Goal: Use online tool/utility: Utilize a website feature to perform a specific function

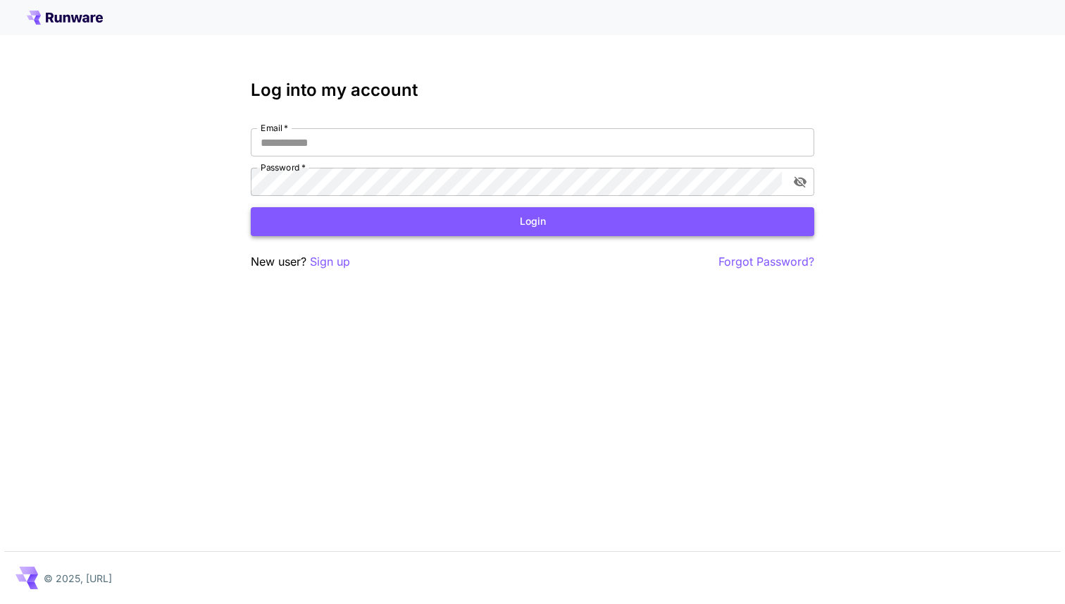
type input "**********"
click at [449, 223] on button "Login" at bounding box center [533, 221] width 564 height 29
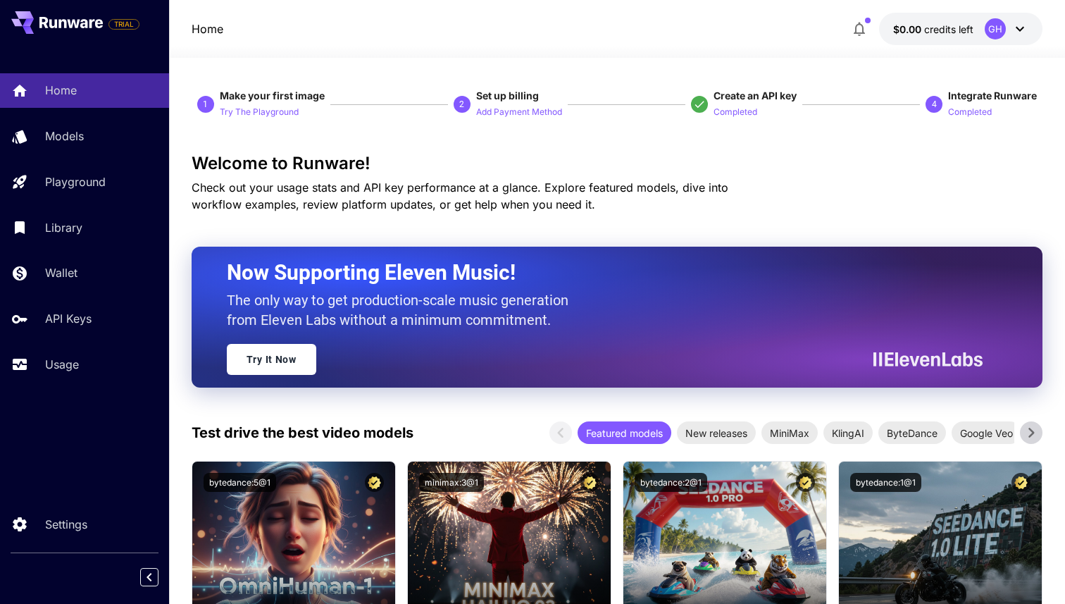
click at [1024, 27] on icon at bounding box center [1020, 29] width 8 height 5
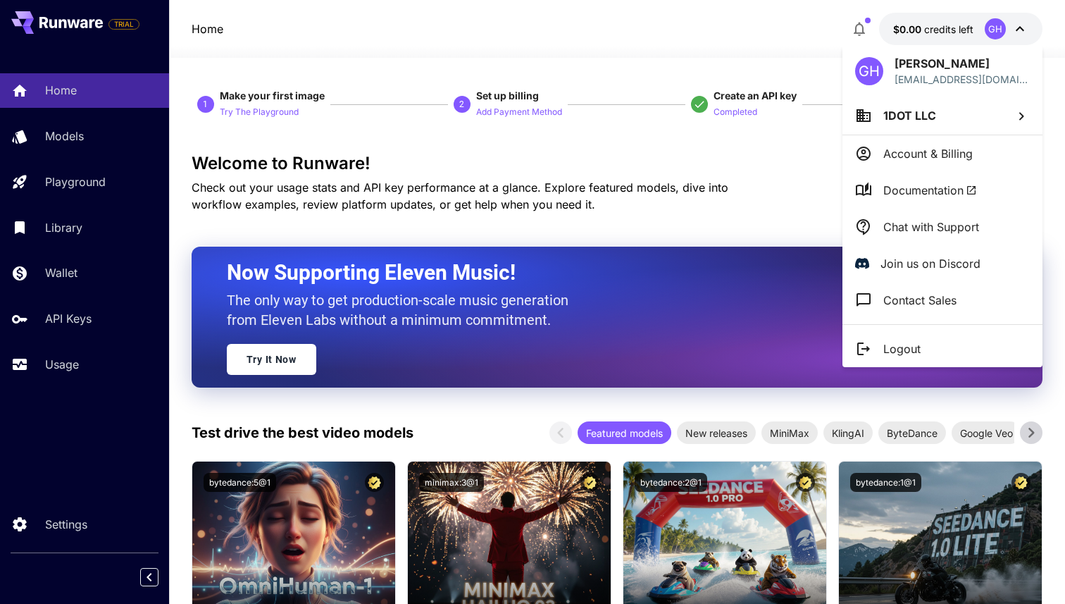
click at [82, 169] on div at bounding box center [532, 302] width 1065 height 604
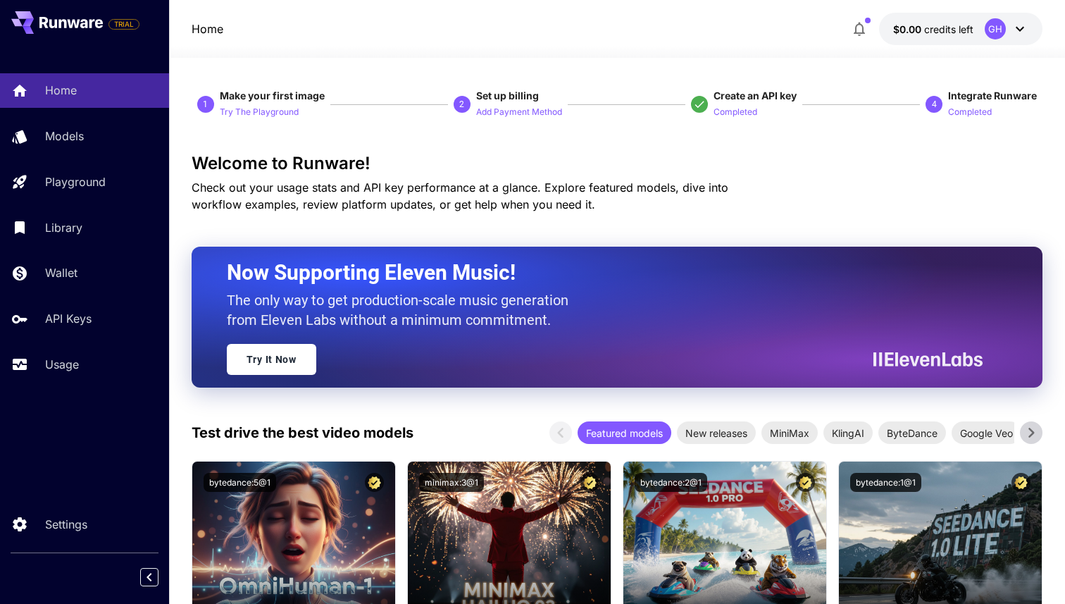
click at [75, 176] on div "GH [PERSON_NAME] [EMAIL_ADDRESS][DOMAIN_NAME] 1DOT LLC Account & Billing Docume…" at bounding box center [112, 302] width 225 height 604
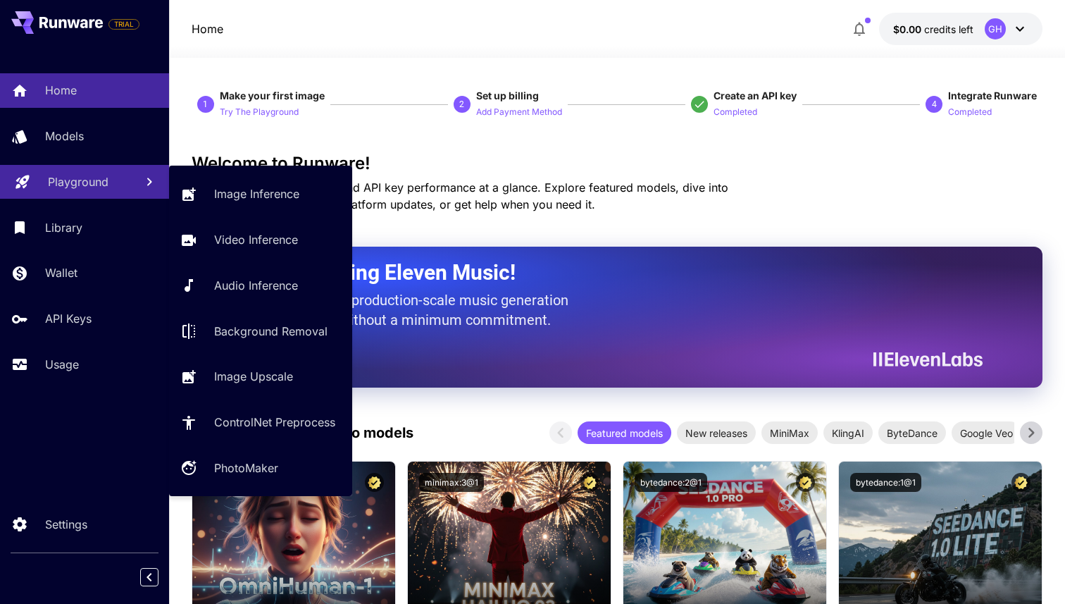
click at [70, 182] on p "Playground" at bounding box center [78, 181] width 61 height 17
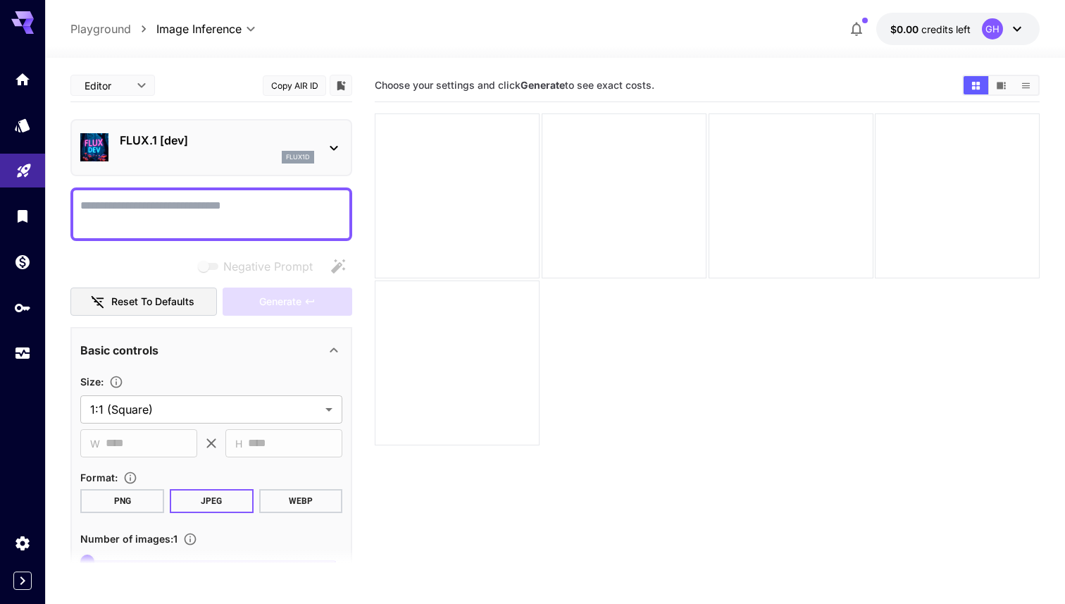
click at [337, 151] on icon at bounding box center [333, 147] width 17 height 17
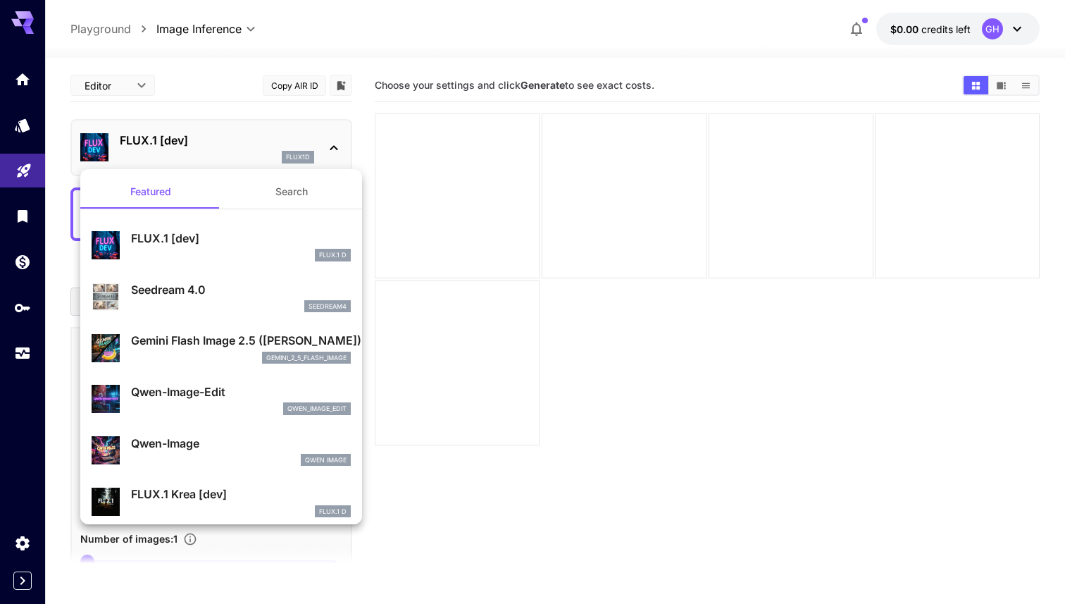
click at [337, 151] on div at bounding box center [532, 302] width 1065 height 604
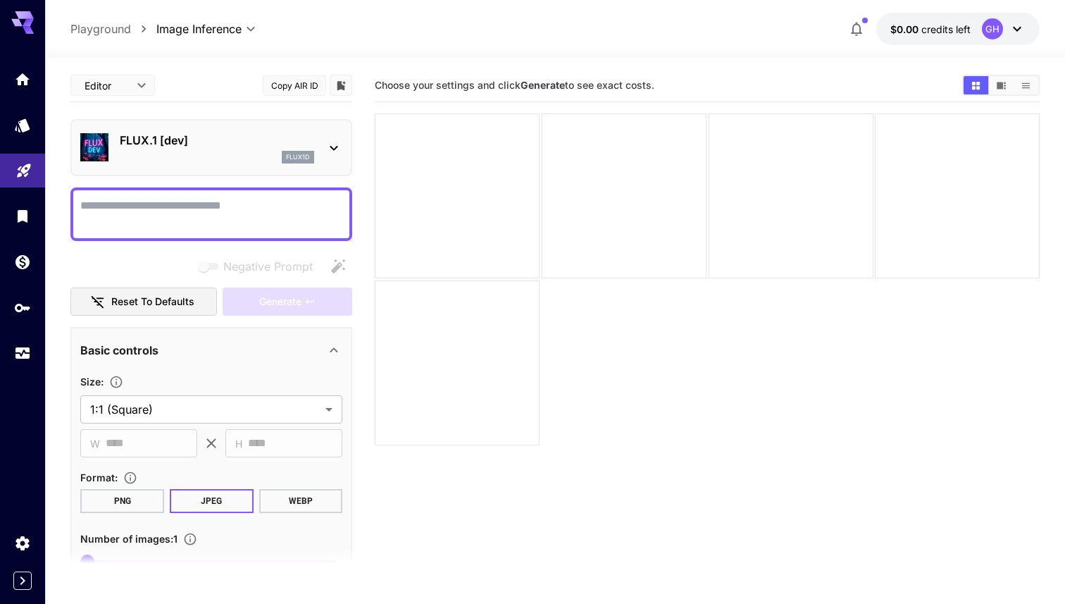
click at [298, 218] on textarea "Negative Prompt" at bounding box center [211, 214] width 262 height 34
click at [862, 27] on icon "button" at bounding box center [856, 28] width 17 height 17
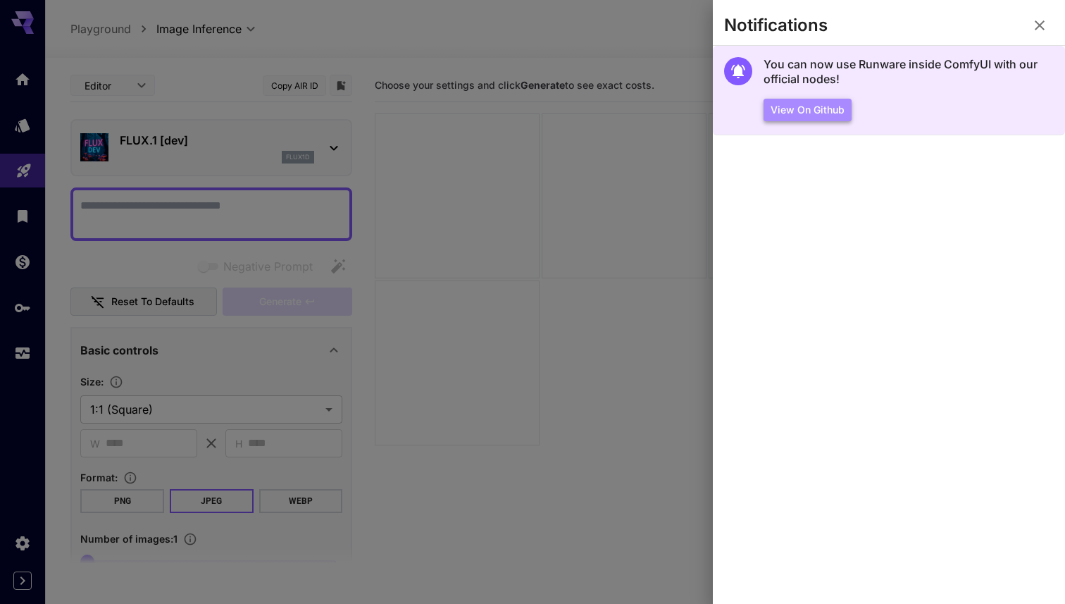
click at [833, 111] on button "View on Github" at bounding box center [808, 110] width 88 height 23
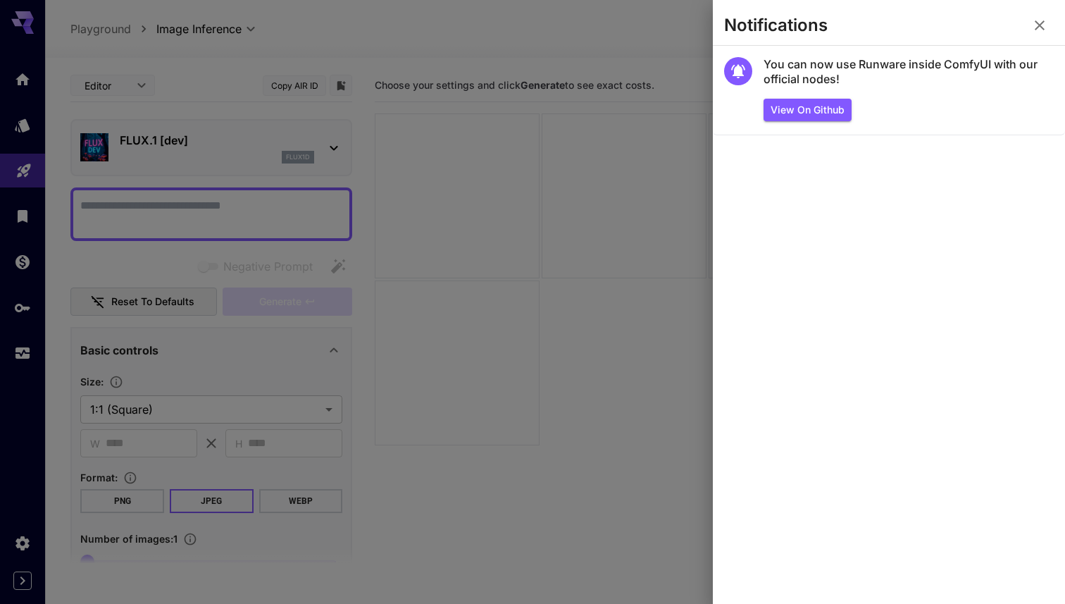
click at [620, 191] on div at bounding box center [532, 302] width 1065 height 604
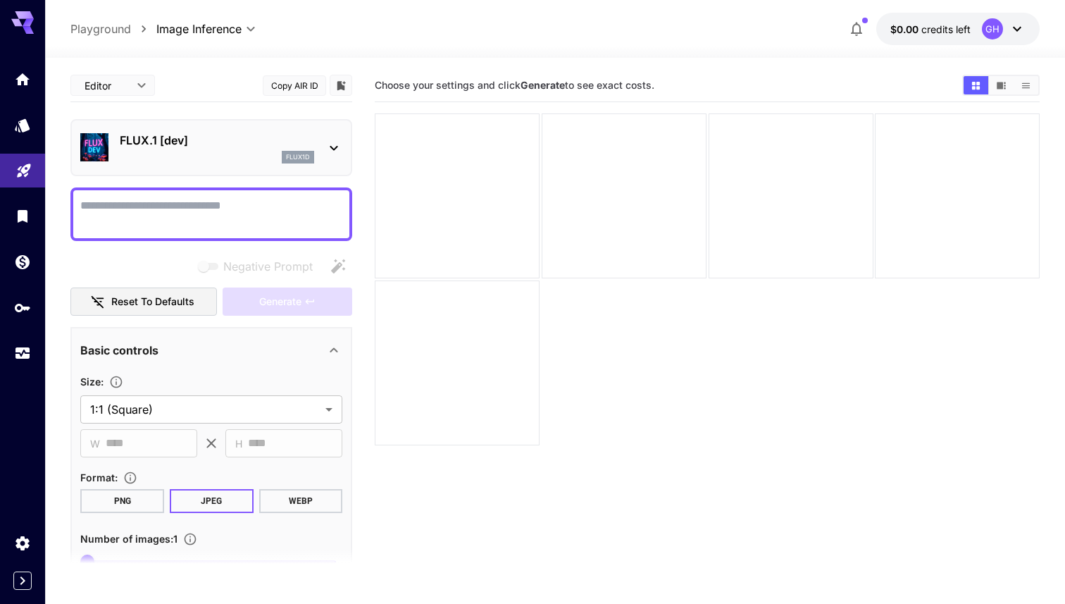
click at [1019, 35] on icon at bounding box center [1017, 28] width 17 height 17
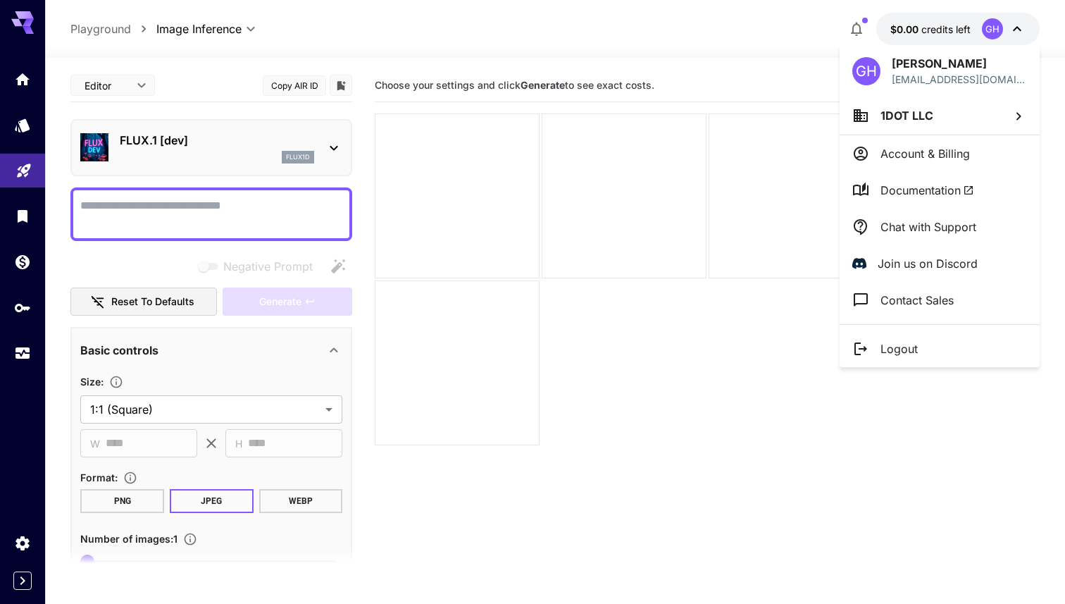
click at [537, 61] on div at bounding box center [532, 302] width 1065 height 604
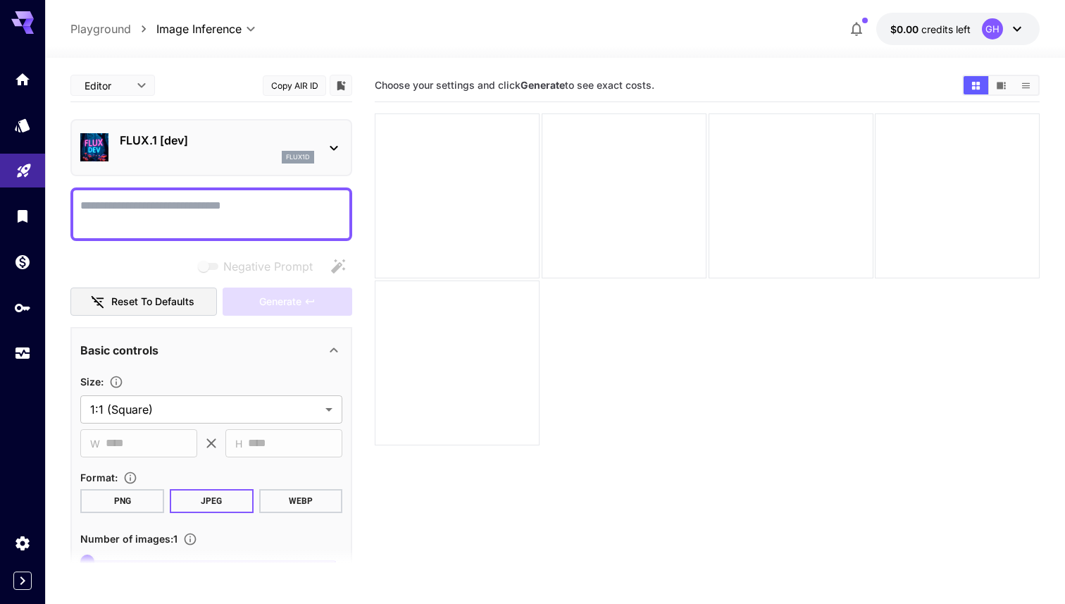
click at [344, 150] on div "FLUX.1 [dev] flux1d" at bounding box center [211, 147] width 282 height 57
click at [331, 147] on icon at bounding box center [334, 148] width 8 height 5
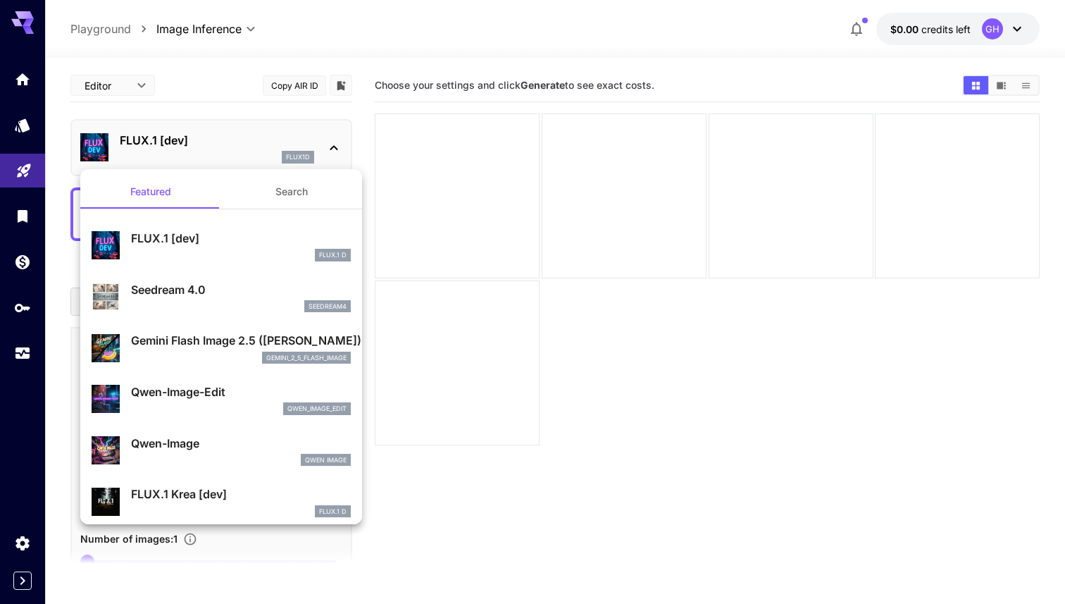
click at [223, 89] on div at bounding box center [532, 302] width 1065 height 604
